Goal: Task Accomplishment & Management: Use online tool/utility

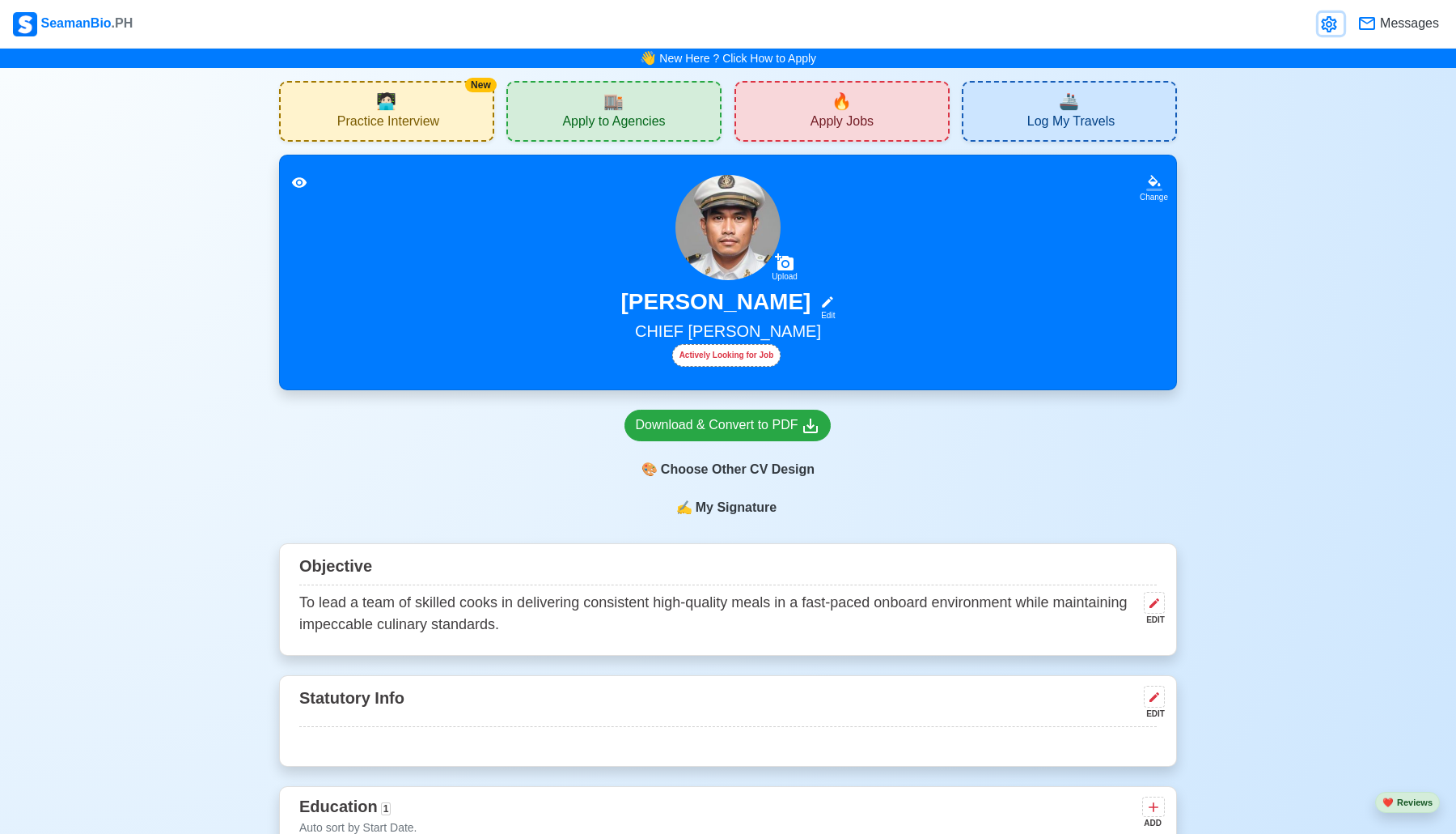
click at [1326, 23] on icon at bounding box center [1328, 24] width 15 height 16
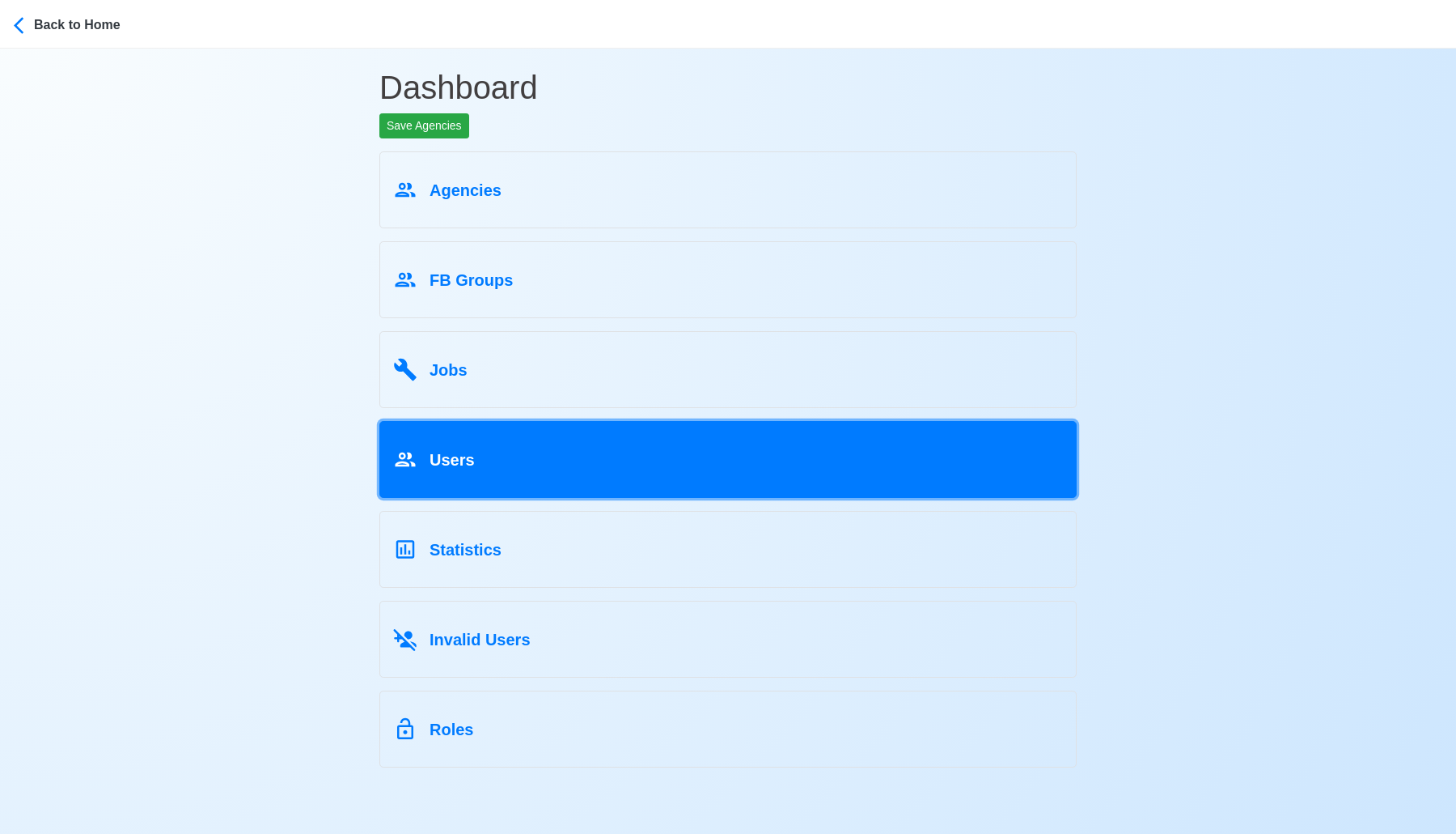
click at [564, 474] on link "Users" at bounding box center [728, 459] width 698 height 77
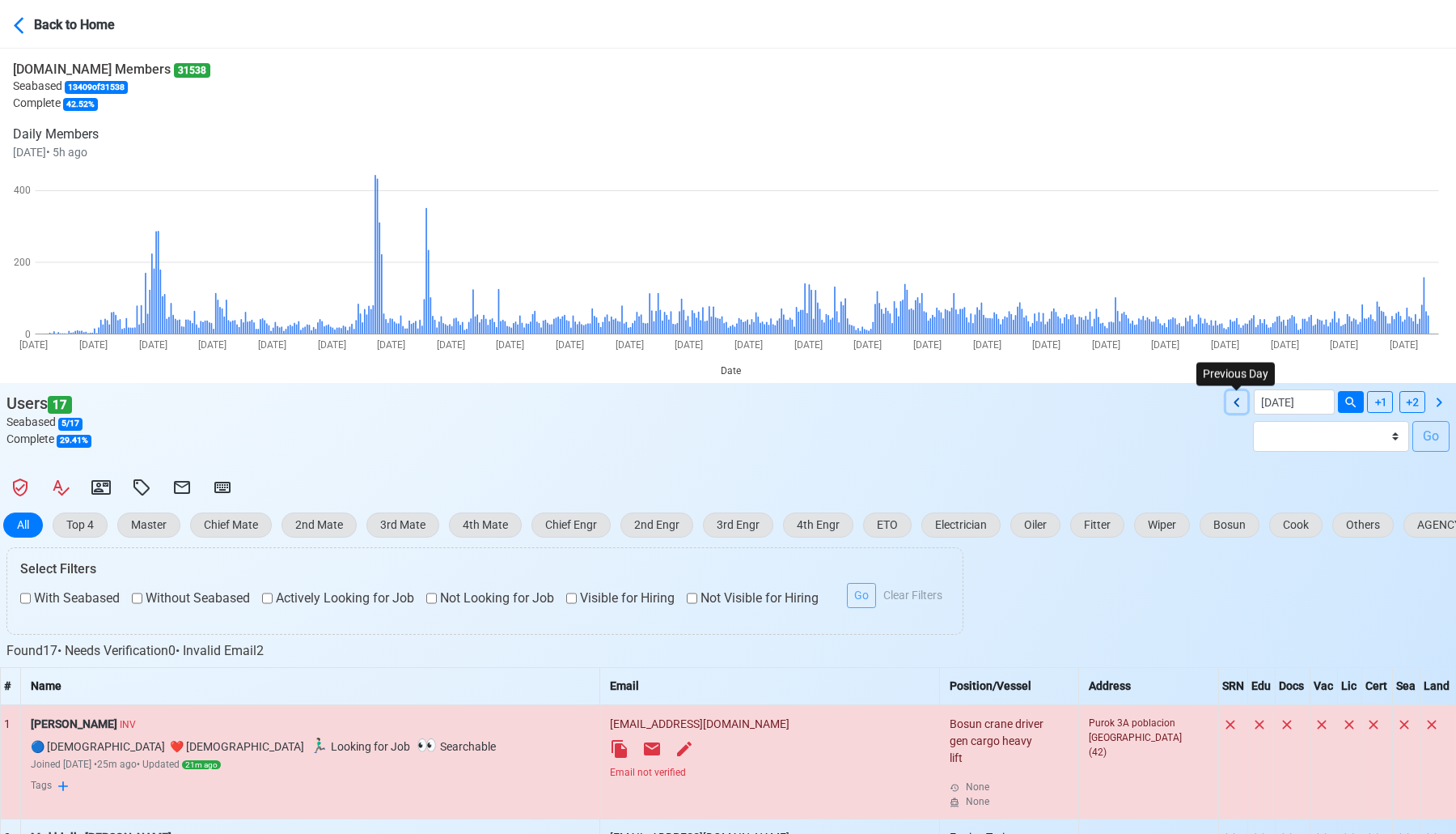
click at [1229, 401] on icon at bounding box center [1237, 402] width 19 height 19
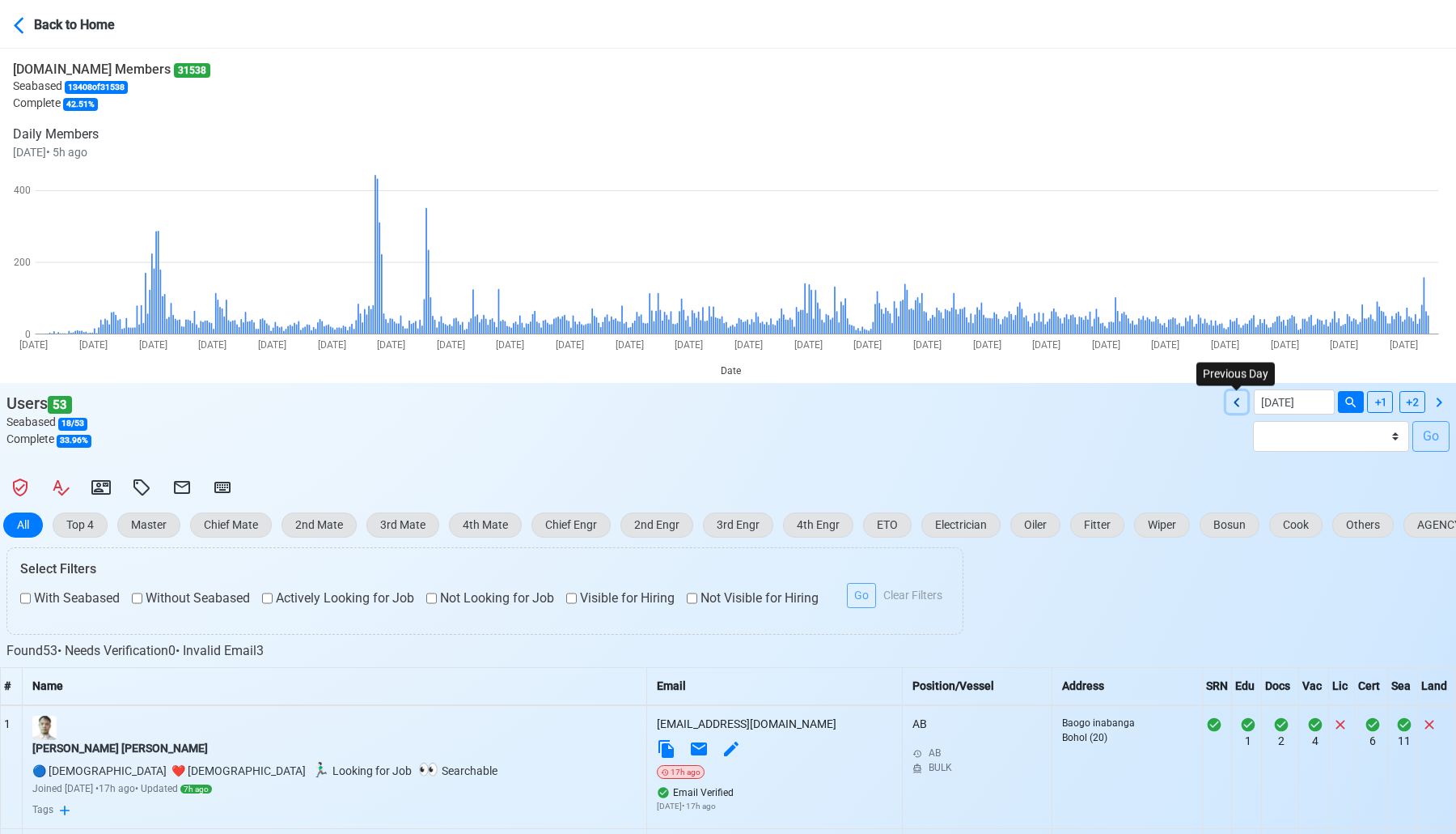
click at [1229, 398] on icon at bounding box center [1237, 402] width 19 height 19
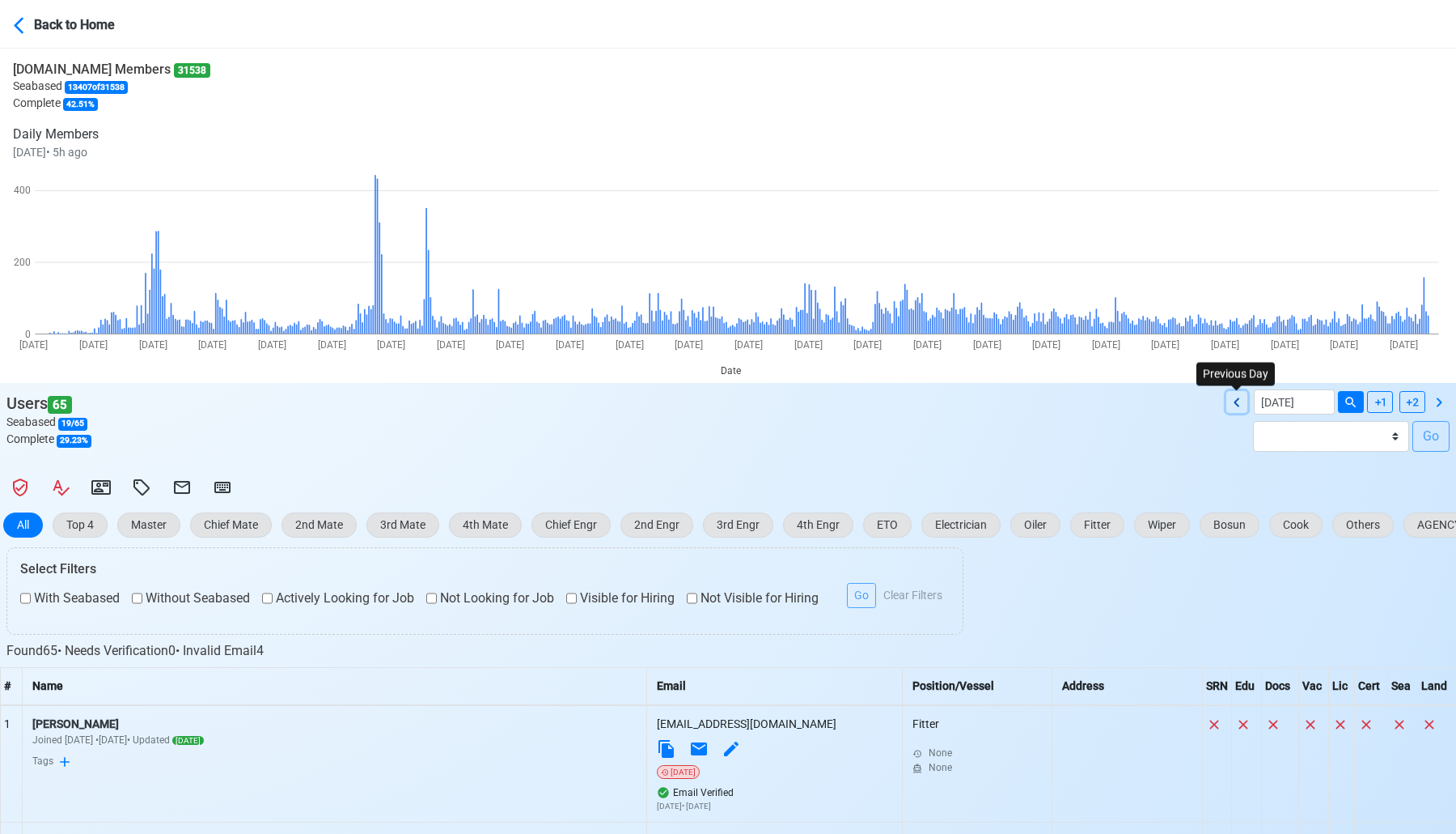
click at [1234, 409] on icon at bounding box center [1237, 402] width 19 height 19
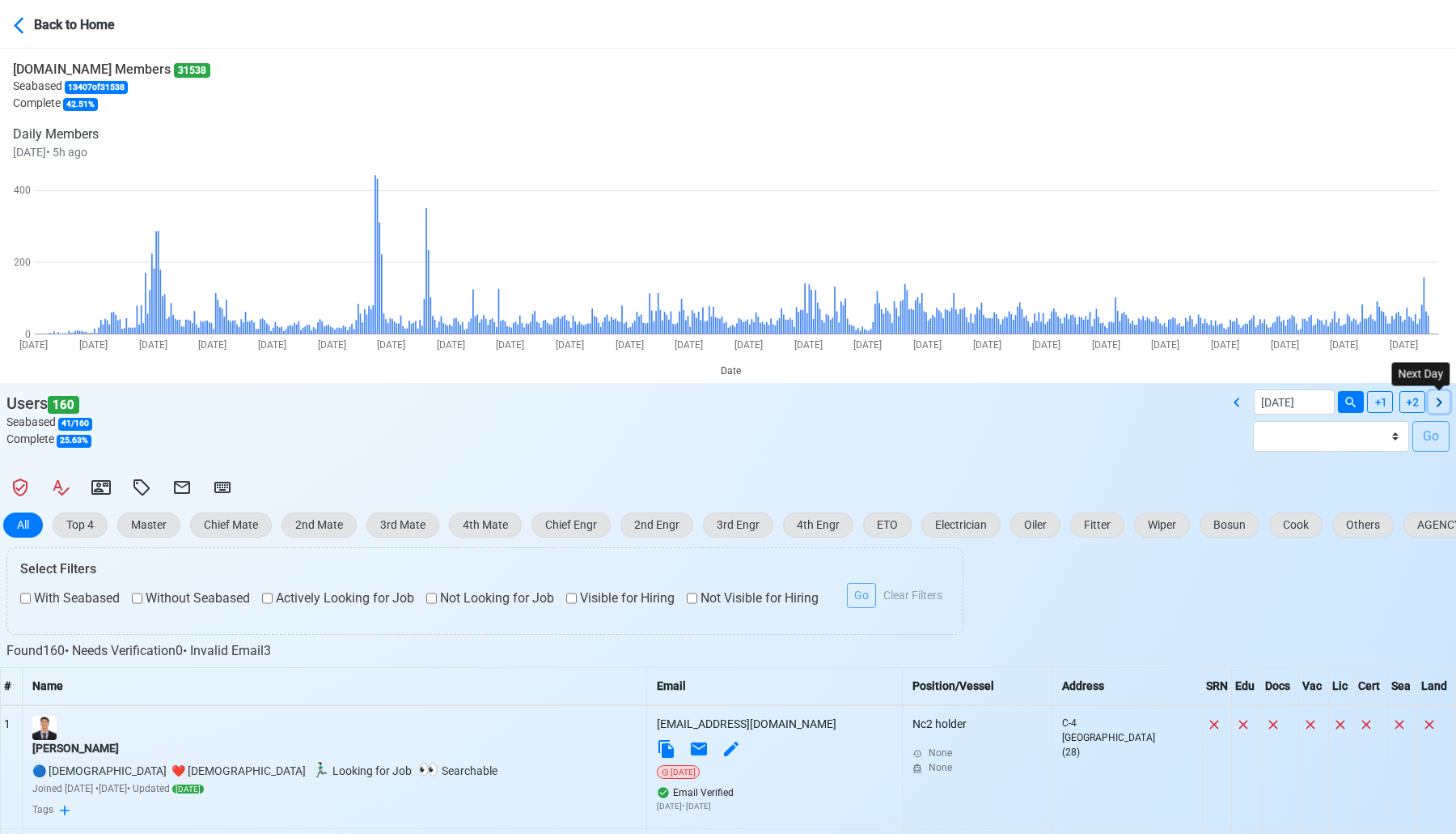
click at [1447, 403] on icon at bounding box center [1439, 402] width 19 height 19
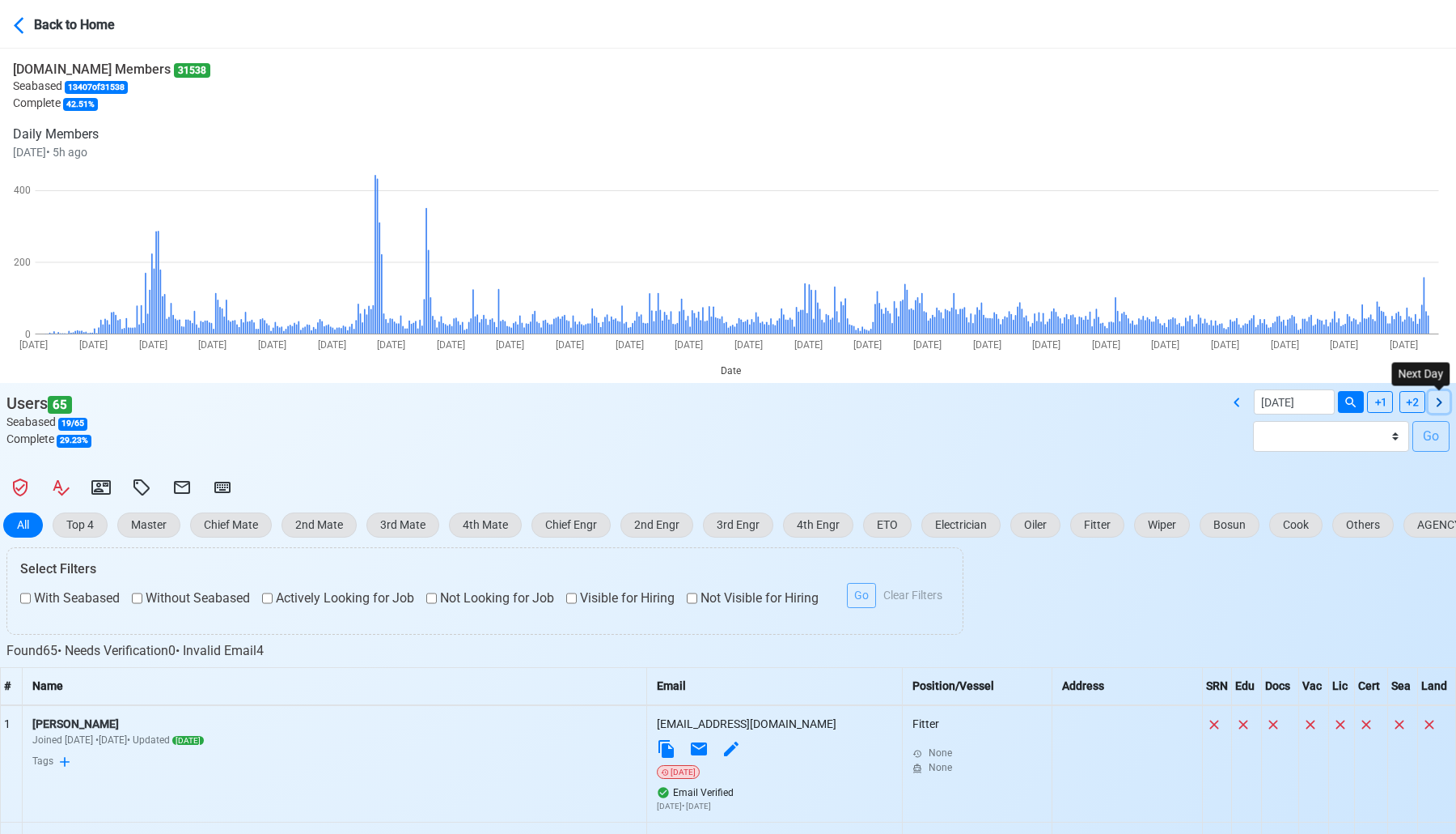
click at [1447, 403] on icon at bounding box center [1439, 402] width 19 height 19
type input "[DATE]"
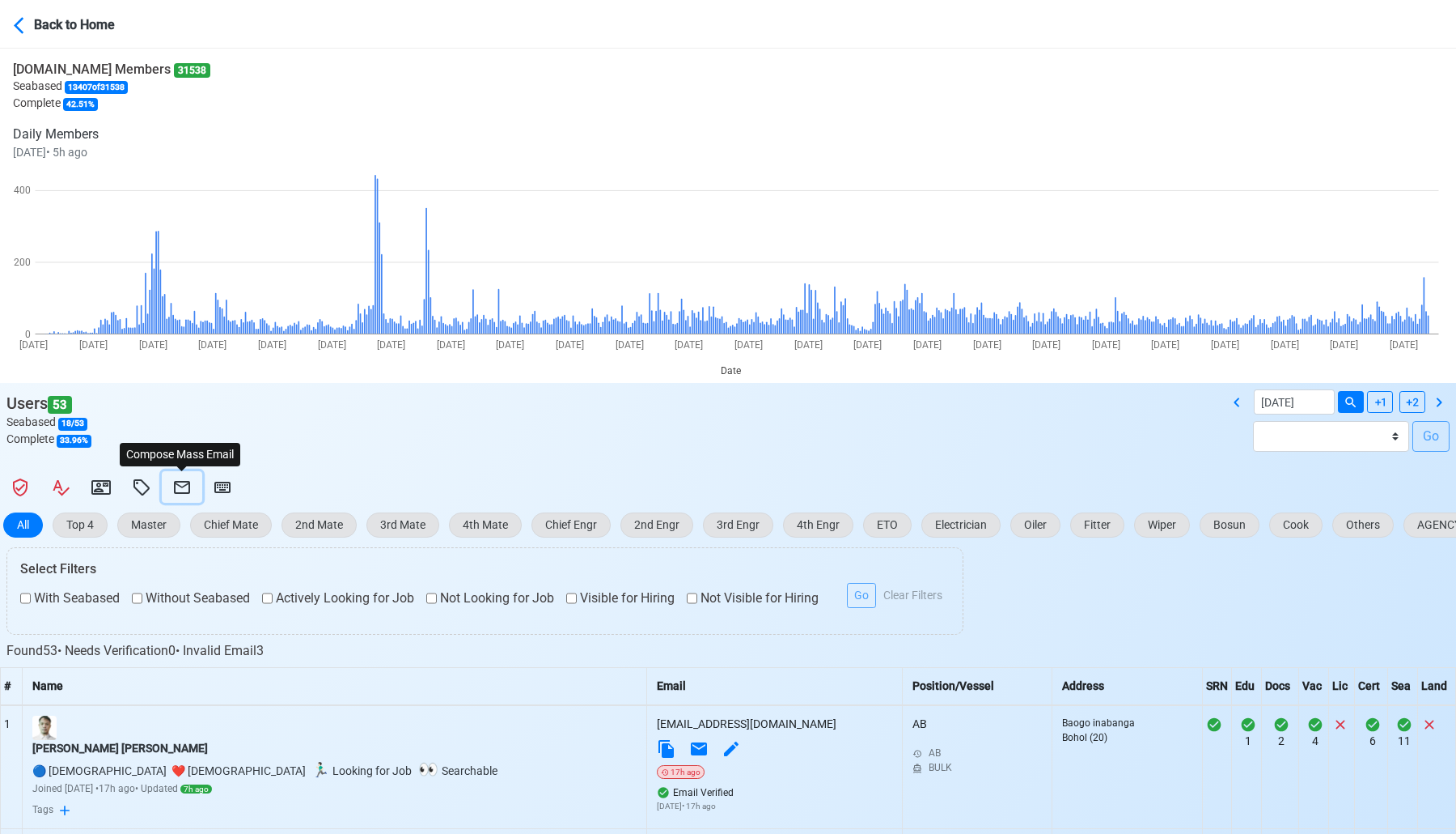
click at [183, 485] on icon at bounding box center [181, 487] width 19 height 19
select select "d-3b19375d23d24df28478c14aceb0a42a"
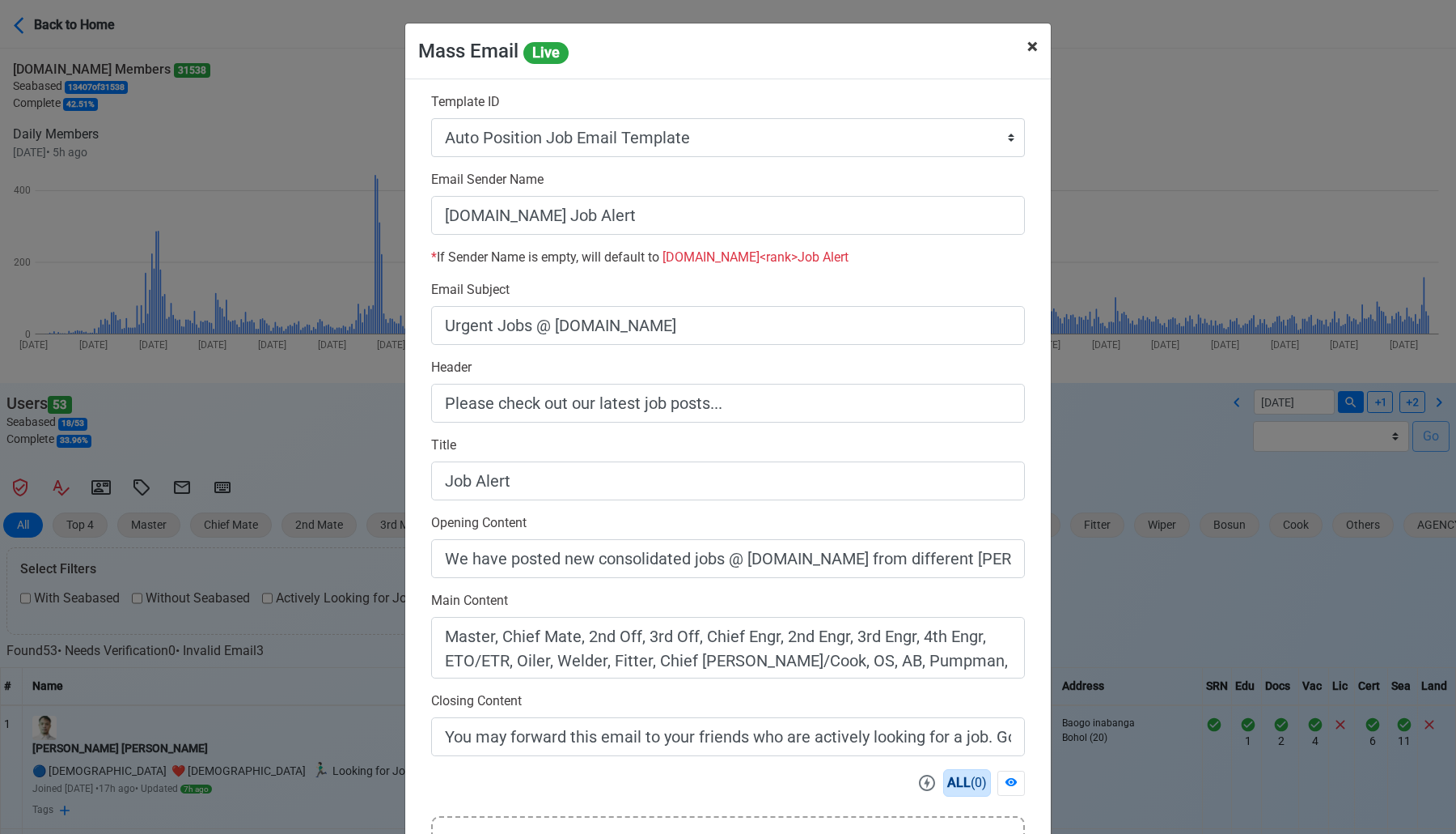
drag, startPoint x: 1024, startPoint y: 43, endPoint x: 1093, endPoint y: 130, distance: 111.0
click at [1024, 43] on button "× Close" at bounding box center [1033, 46] width 36 height 45
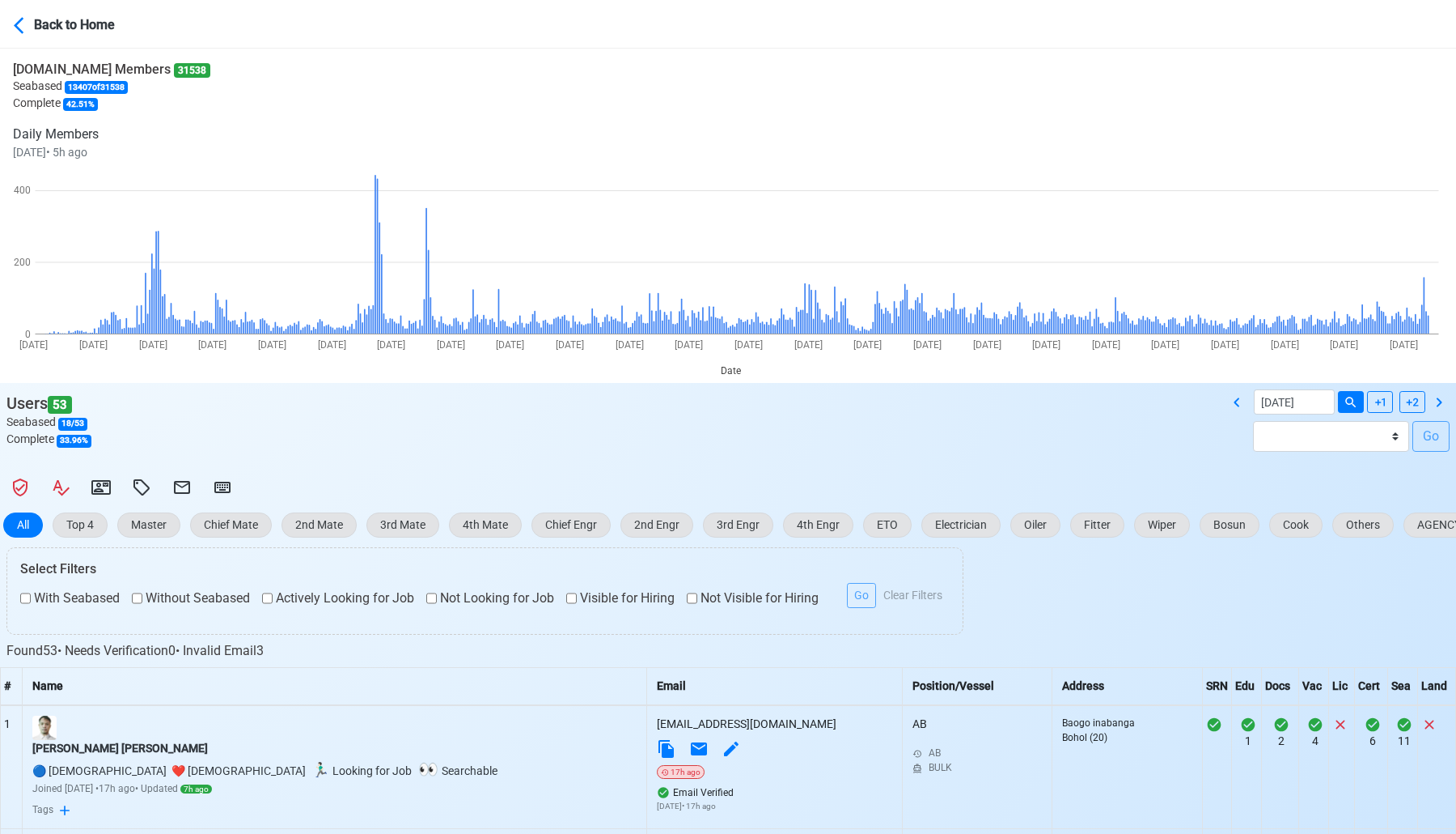
click at [244, 490] on div at bounding box center [728, 487] width 1456 height 32
click at [231, 490] on icon at bounding box center [222, 487] width 19 height 19
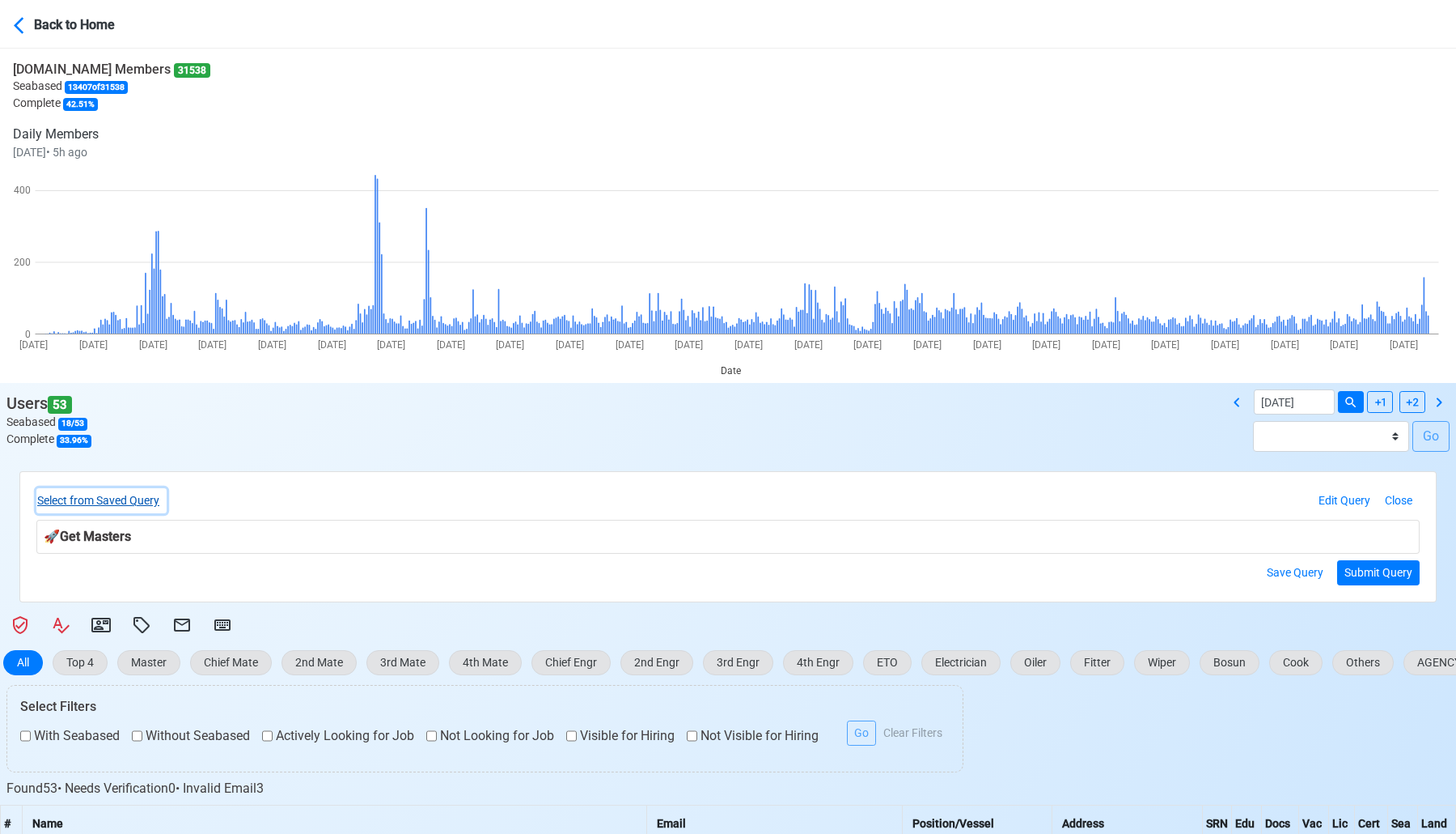
click at [149, 503] on button "Select from Saved Query" at bounding box center [101, 500] width 130 height 25
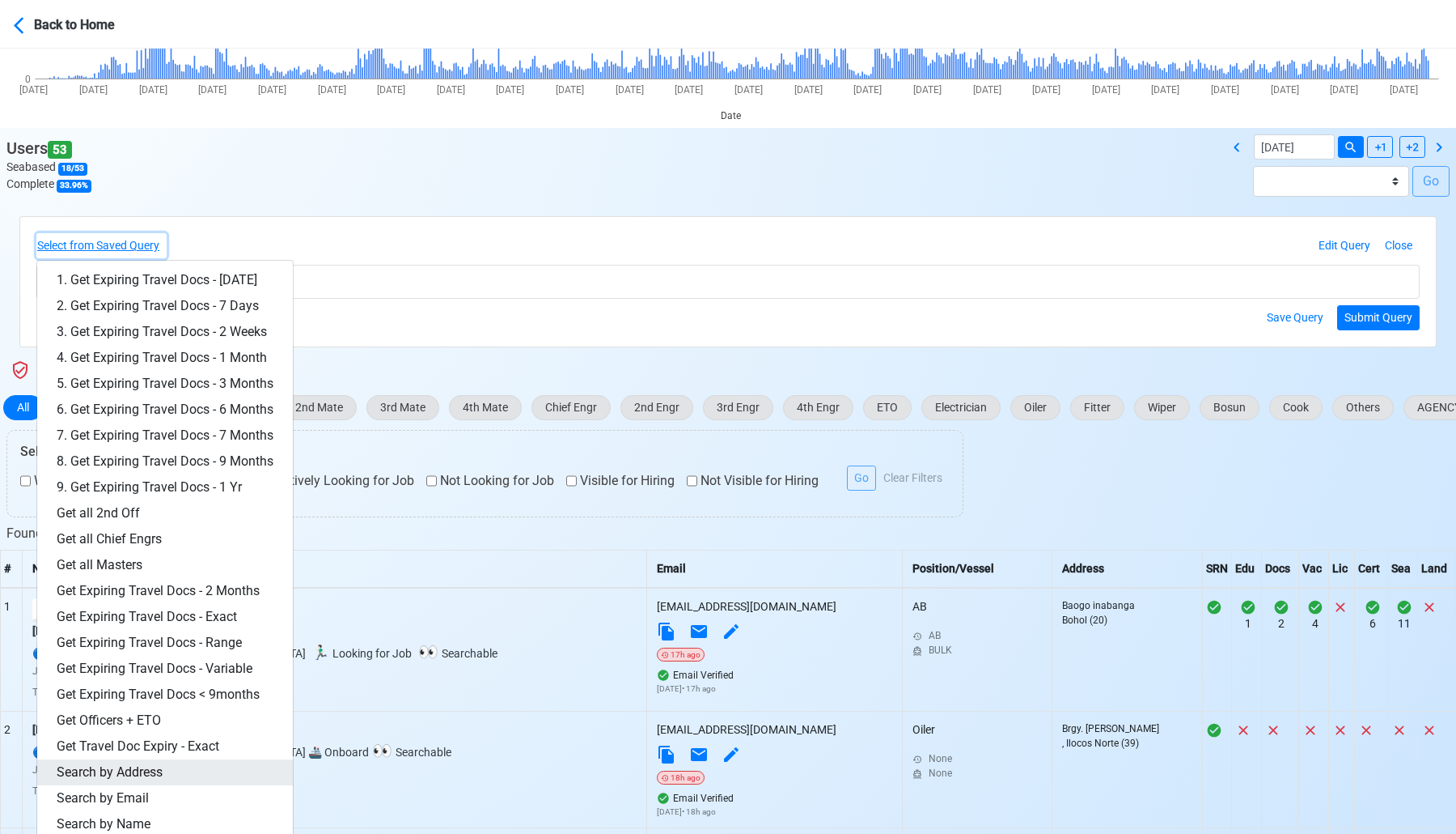
scroll to position [260, 0]
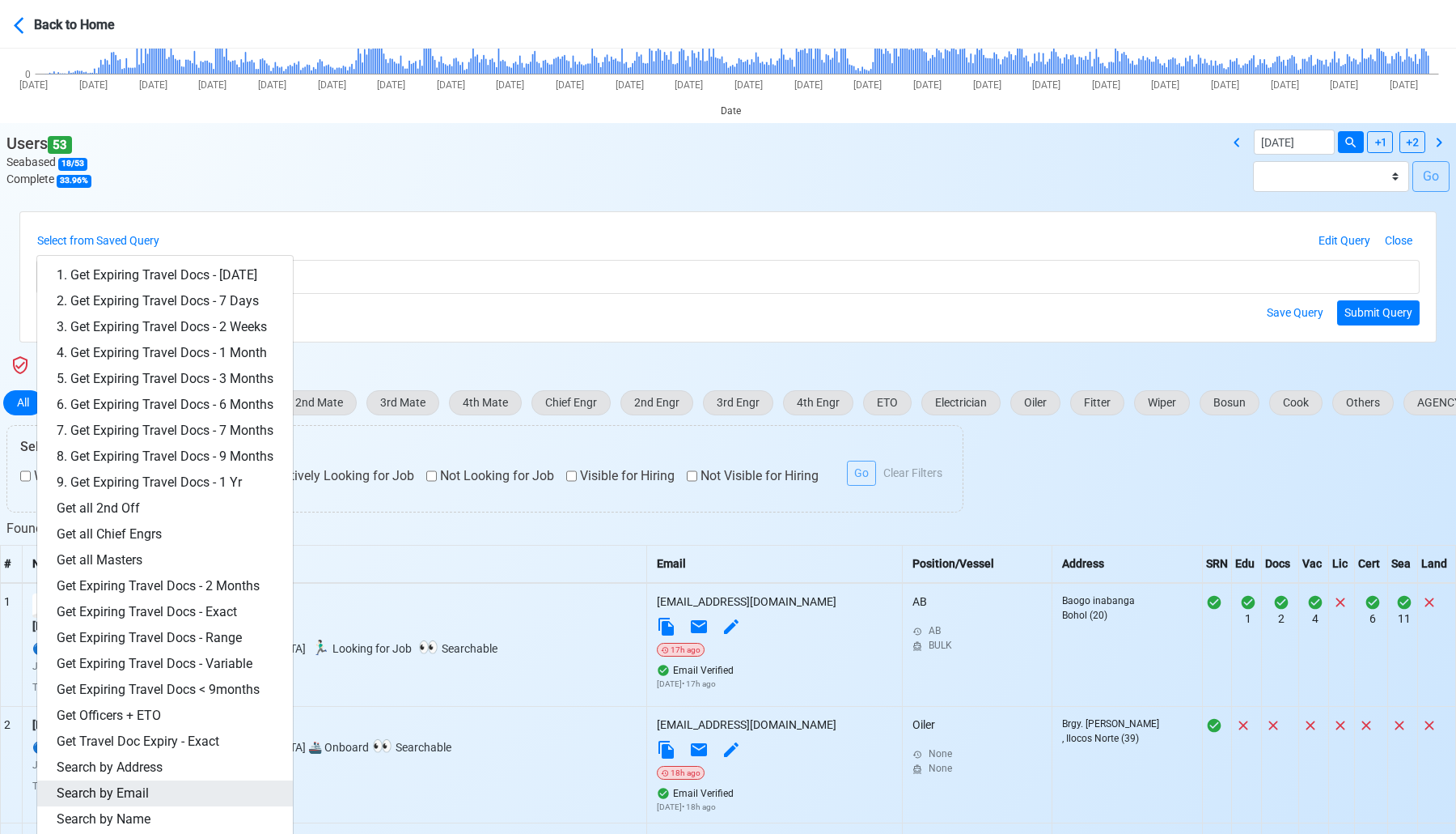
click at [158, 784] on link "Search by Email" at bounding box center [165, 793] width 256 height 26
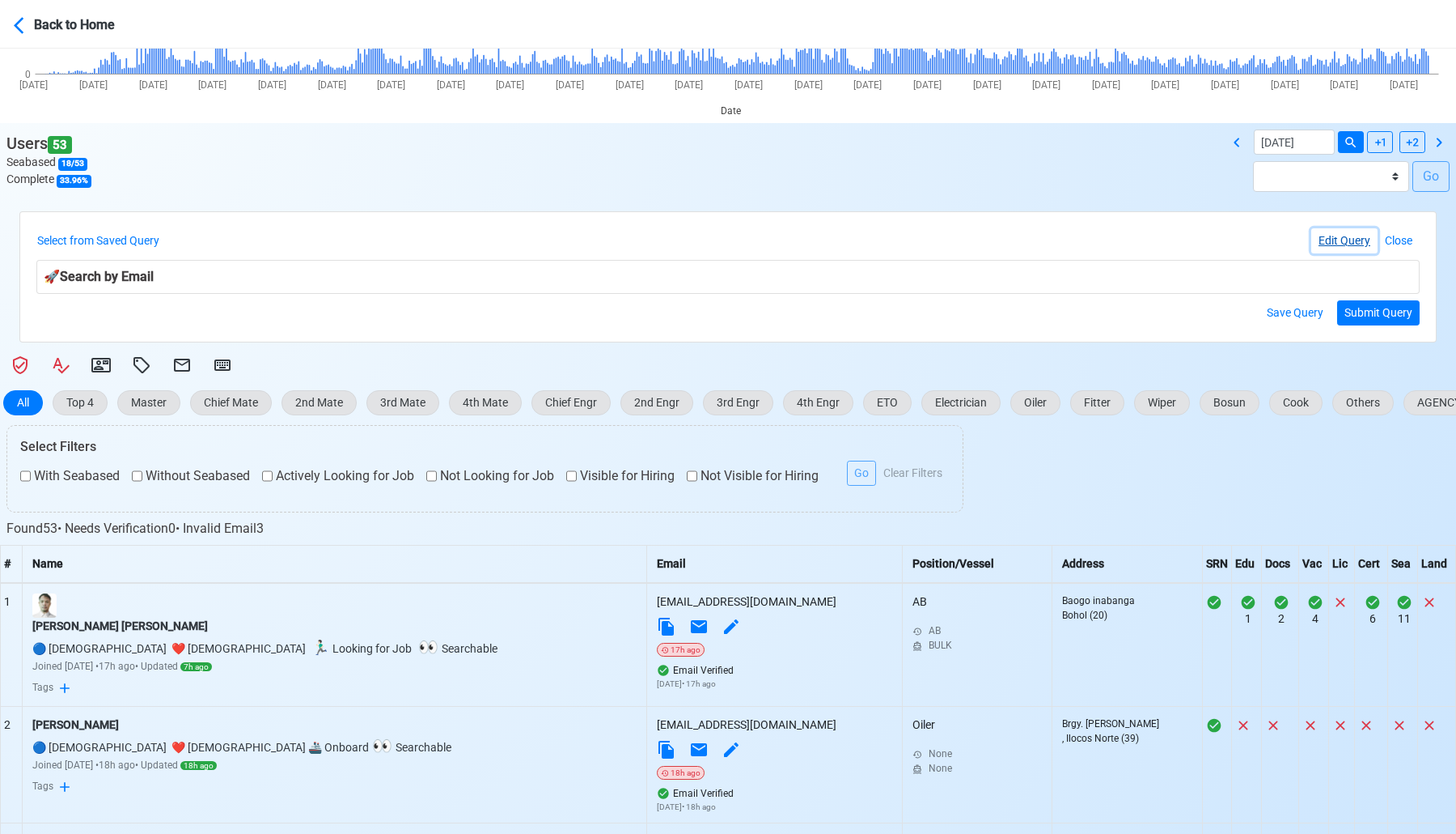
click at [1351, 238] on button "Edit Query" at bounding box center [1345, 241] width 66 height 25
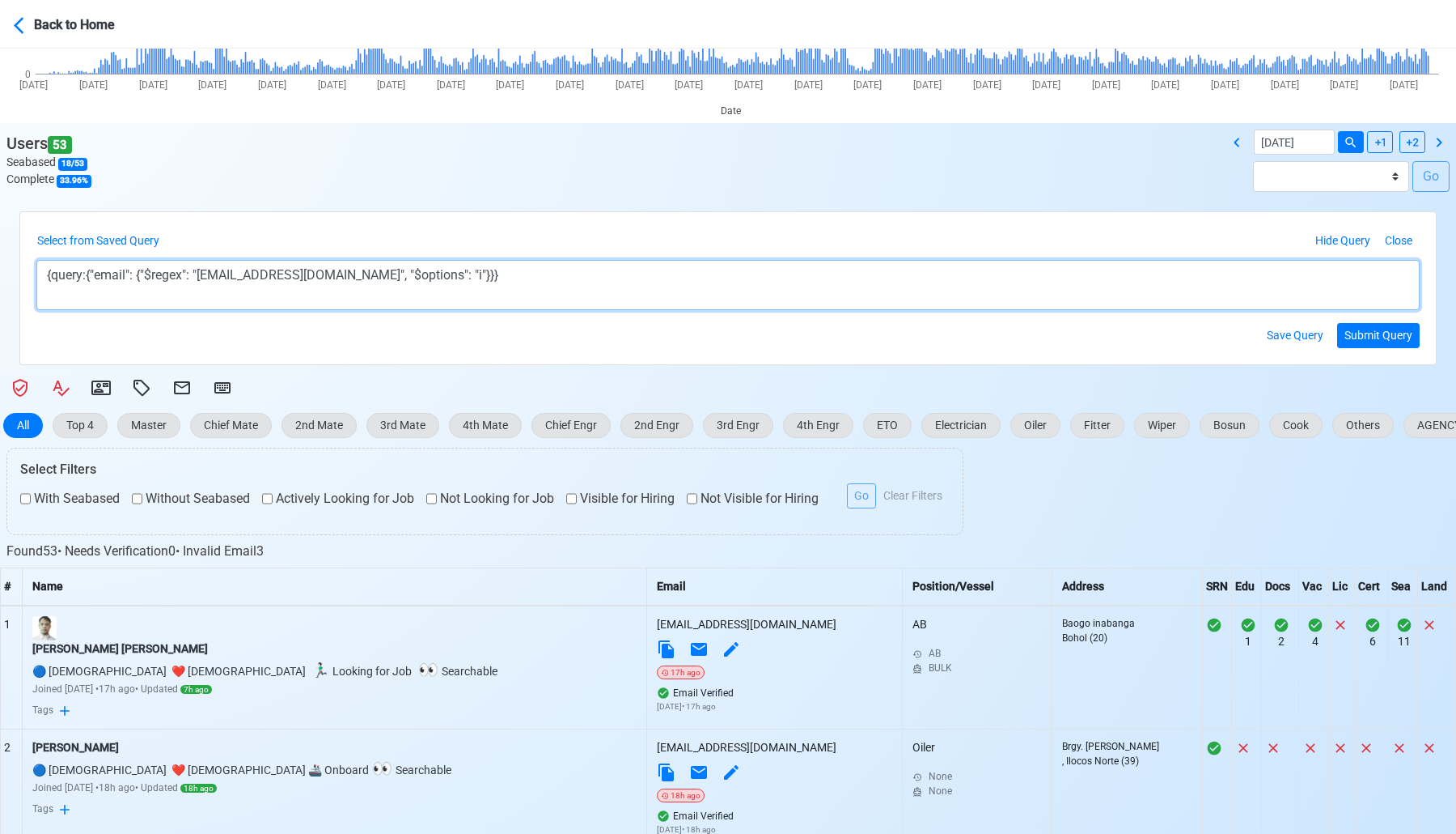
drag, startPoint x: 213, startPoint y: 280, endPoint x: 292, endPoint y: 274, distance: 79.2
click at [292, 274] on textarea "{query:{"email": {"$regex": "[EMAIL_ADDRESS][DOMAIN_NAME]", "$options": "i"}}}" at bounding box center [728, 285] width 1384 height 50
paste textarea "casajhoefet"
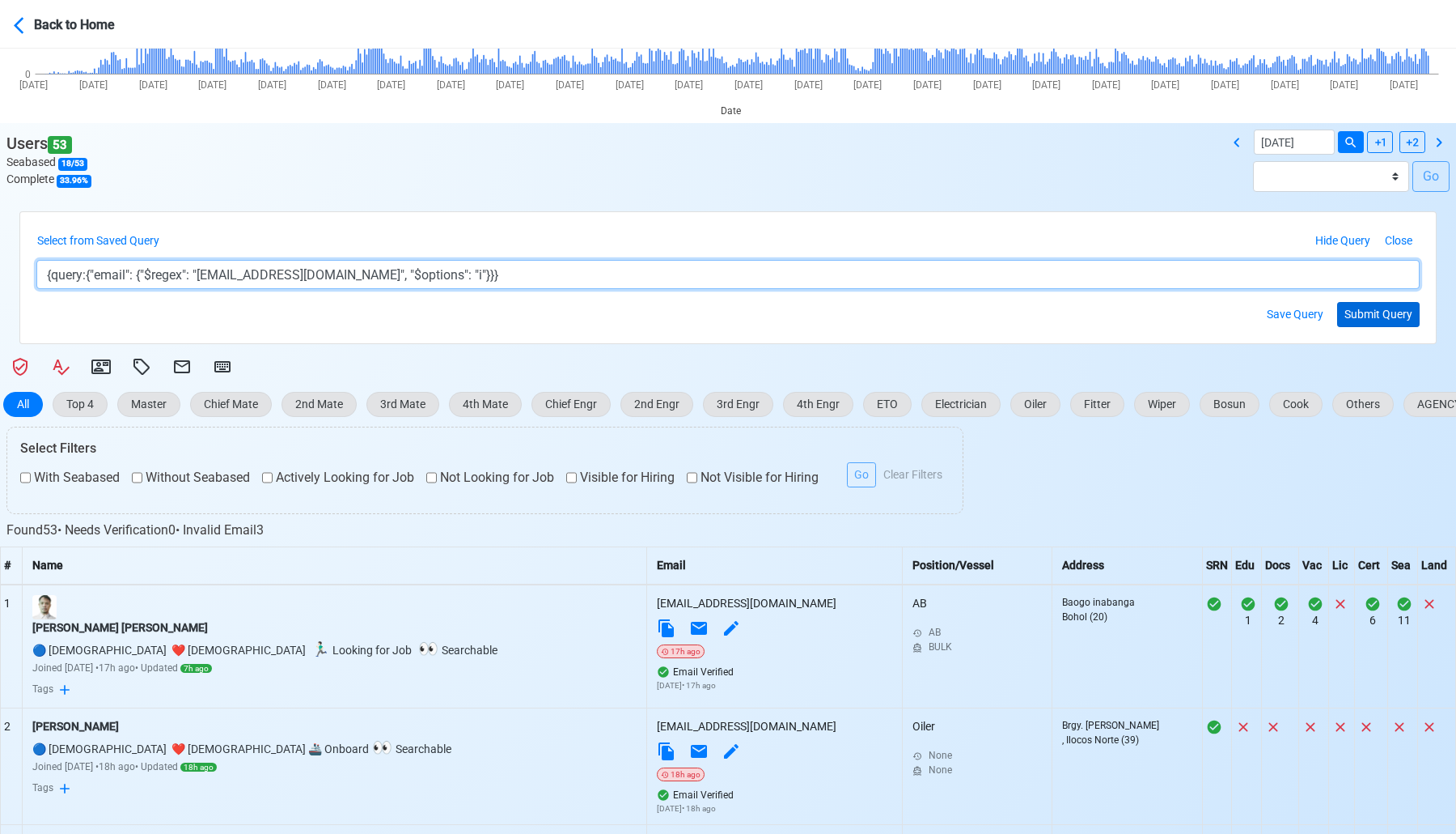
type textarea "{query:{"email": {"$regex": "[EMAIL_ADDRESS][DOMAIN_NAME]", "$options": "i"}}}"
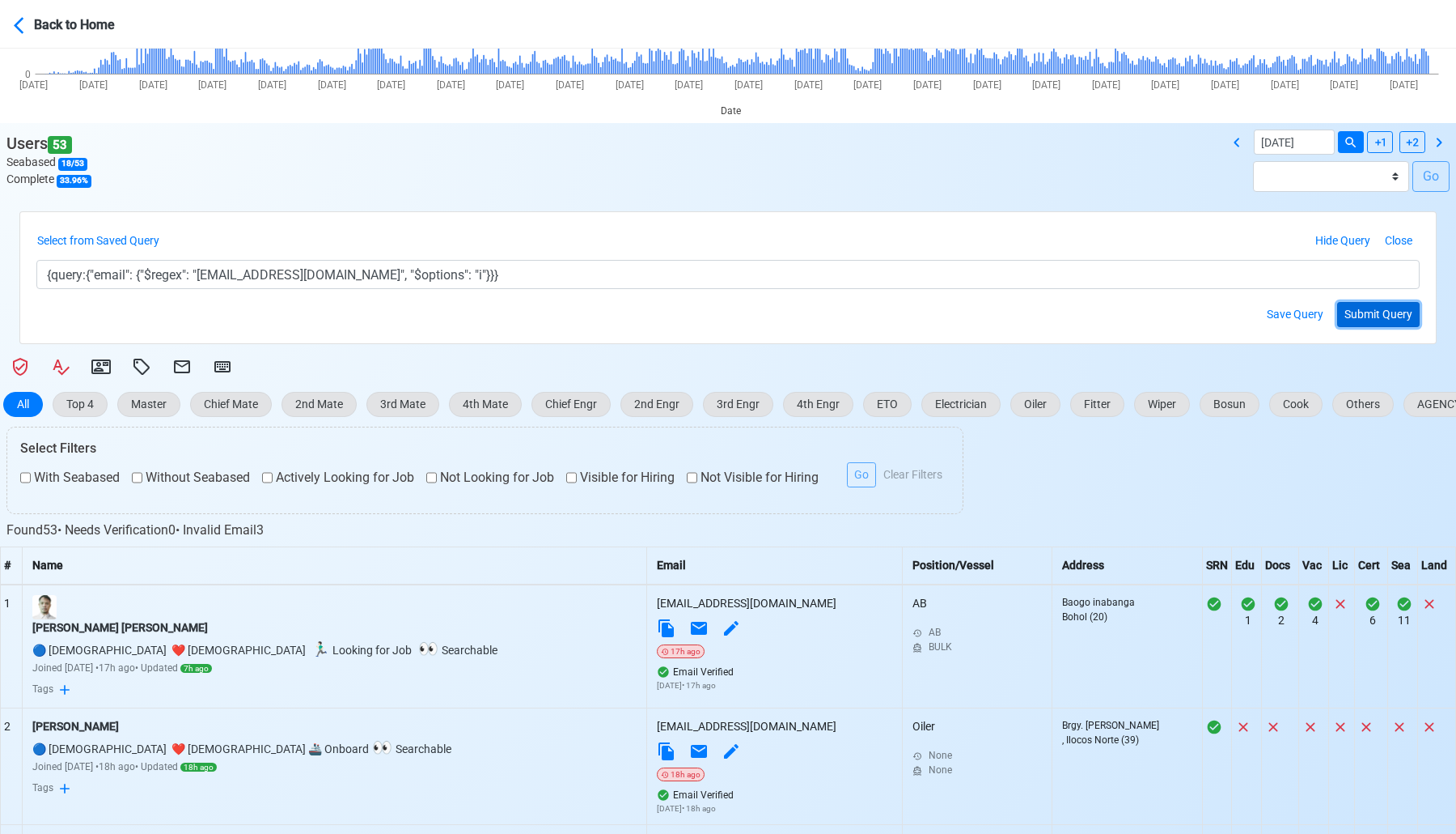
click at [1384, 316] on button "Submit Query" at bounding box center [1378, 315] width 82 height 25
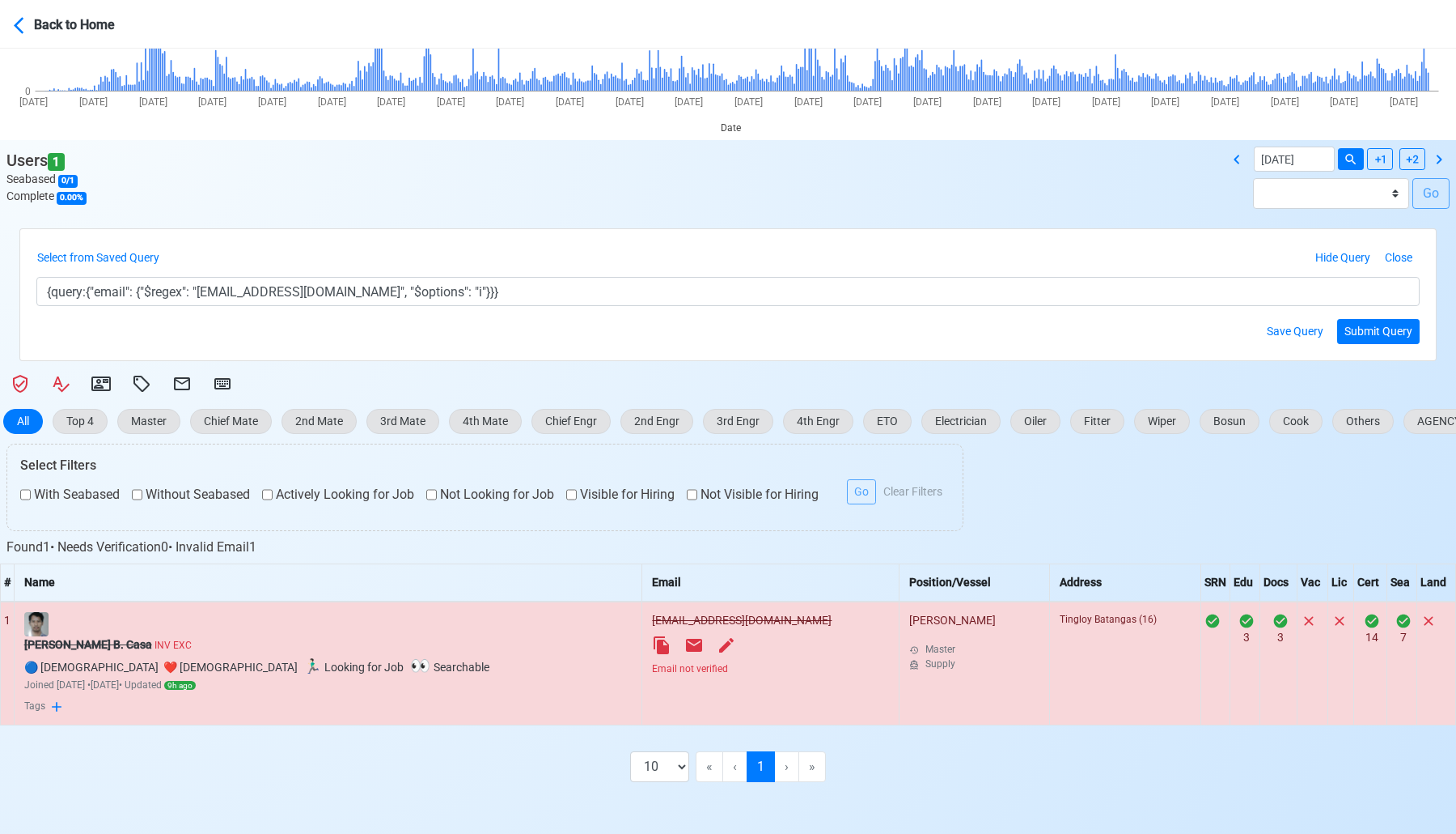
scroll to position [244, 0]
click at [119, 649] on s "[PERSON_NAME] B. Casa" at bounding box center [88, 645] width 128 height 13
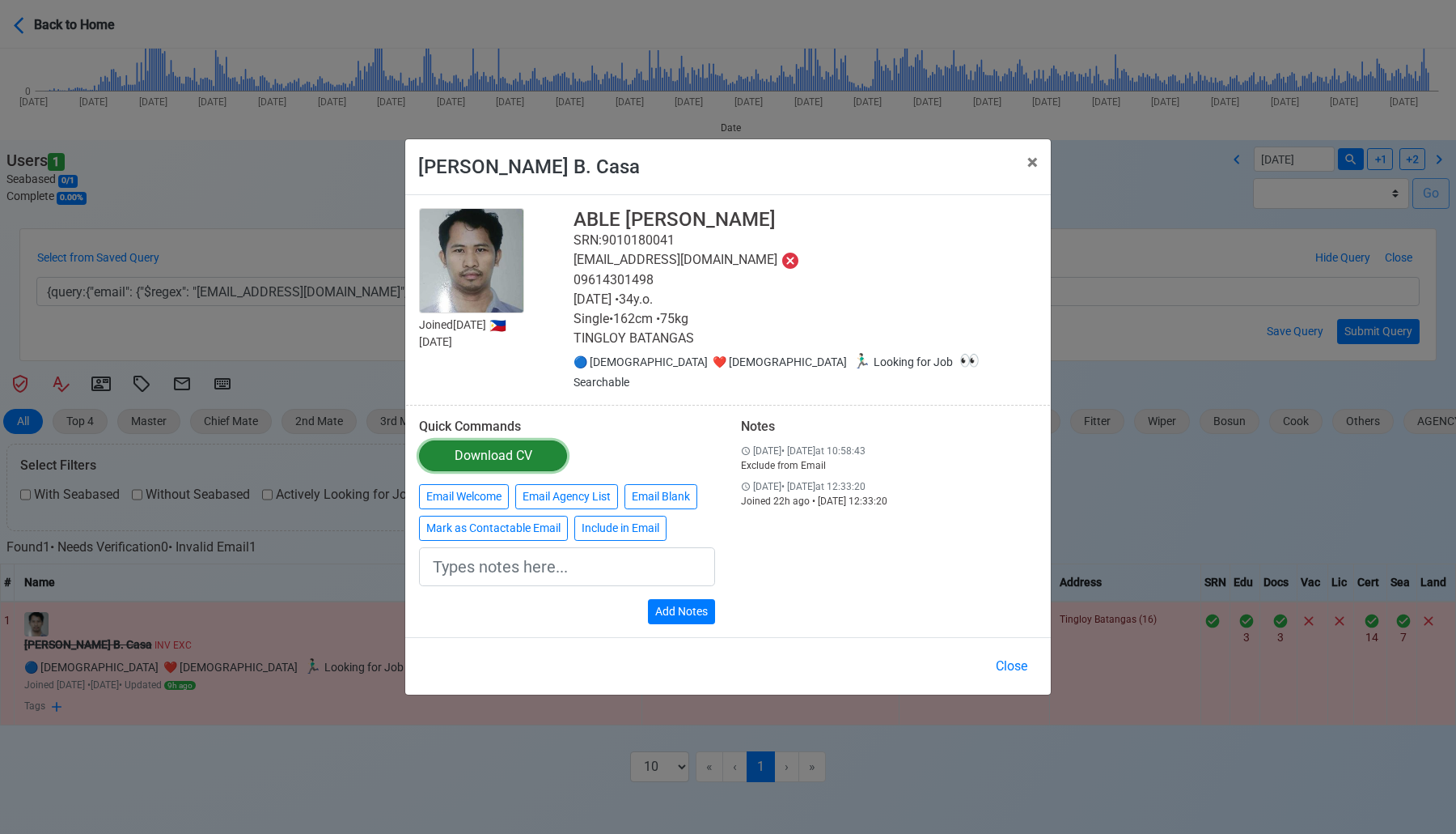
click at [473, 446] on div "Download CV" at bounding box center [494, 455] width 78 height 19
click at [1032, 173] on span "×" at bounding box center [1033, 161] width 11 height 23
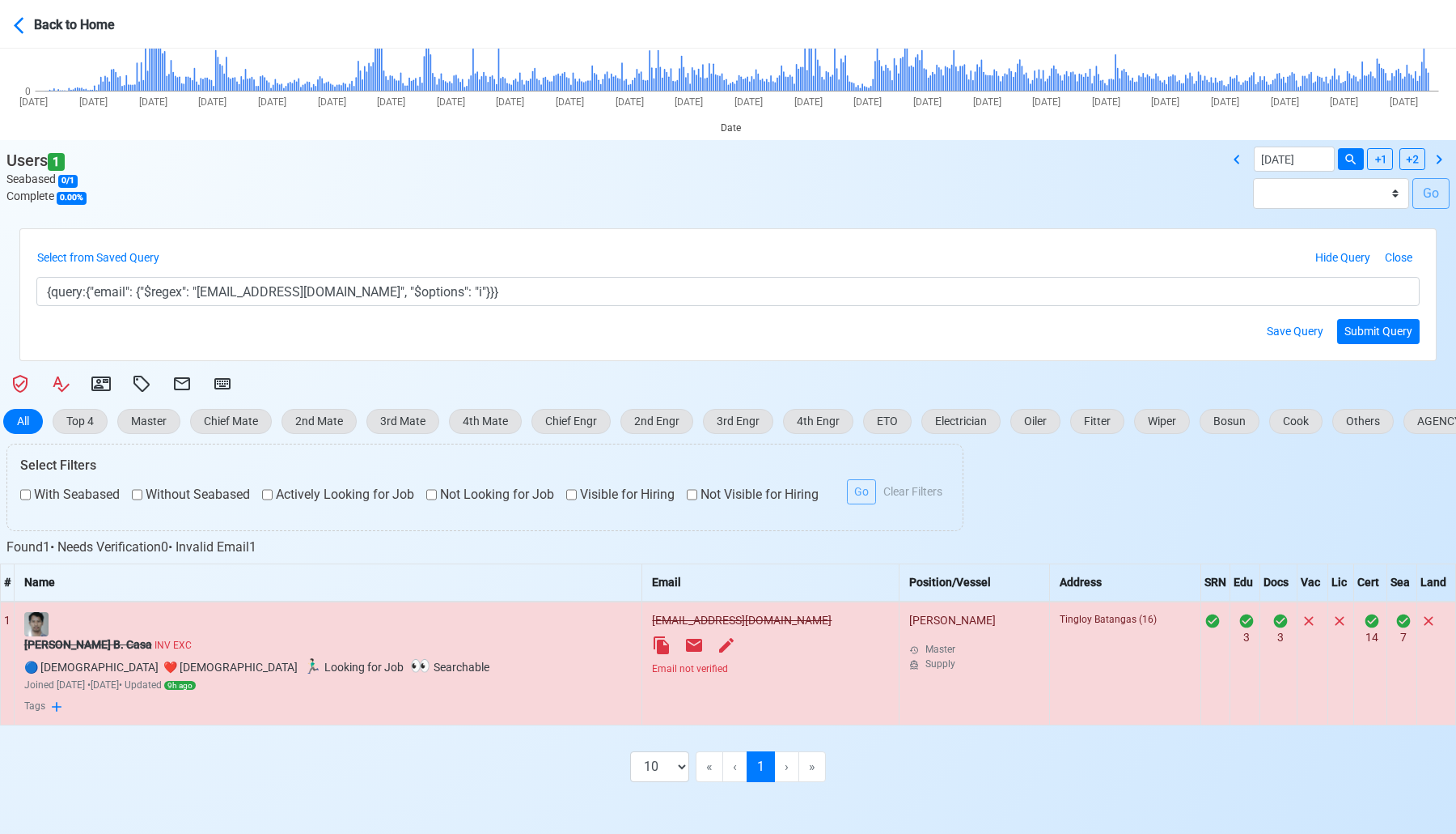
scroll to position [0, 0]
